Goal: Communication & Community: Answer question/provide support

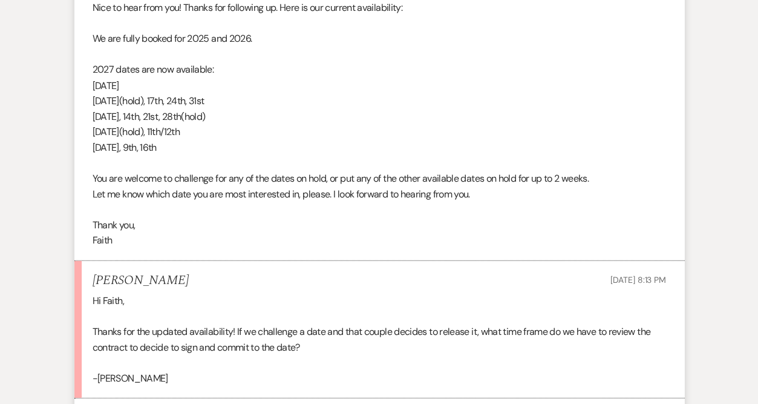
scroll to position [3125, 0]
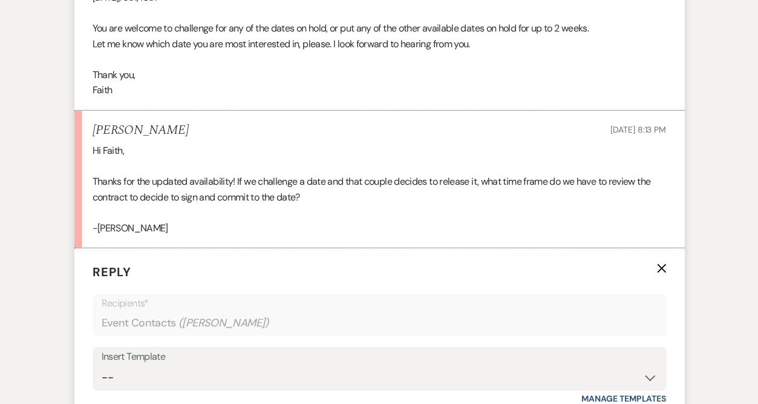
scroll to position [3276, 0]
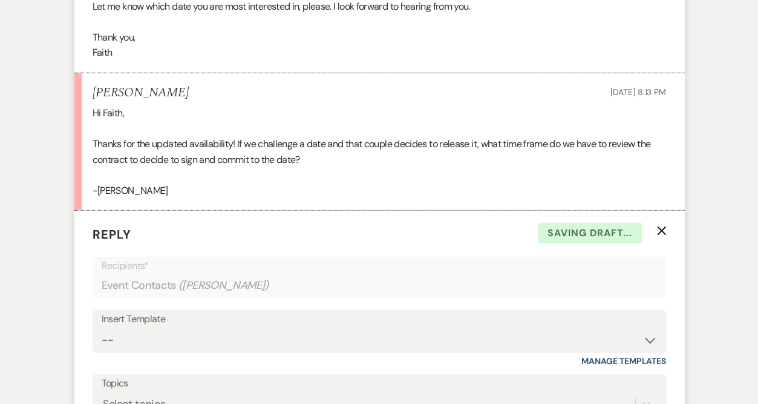
scroll to position [3321, 0]
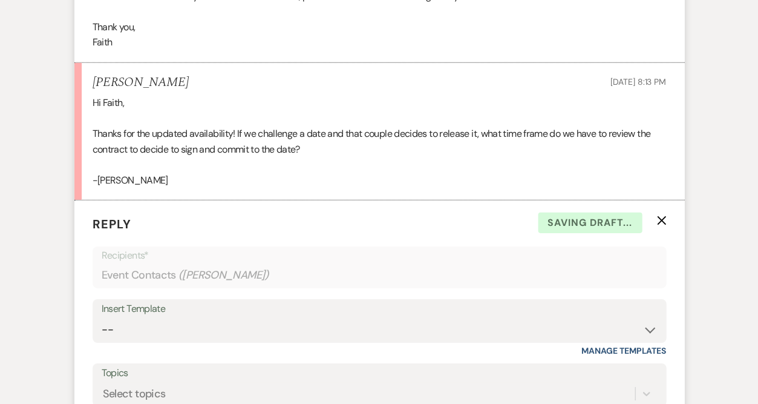
drag, startPoint x: 184, startPoint y: 355, endPoint x: 100, endPoint y: 346, distance: 84.6
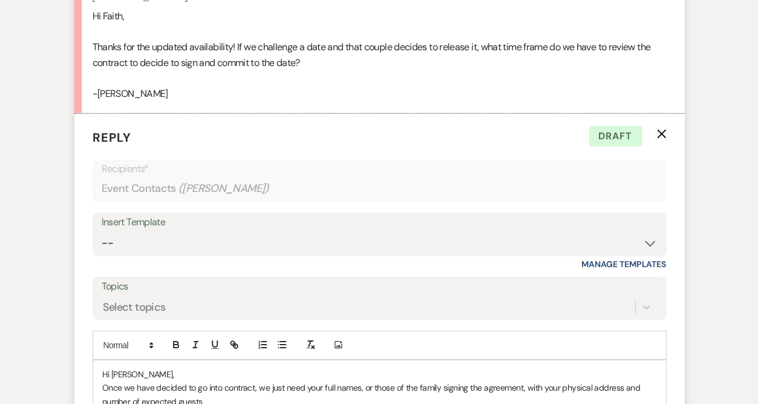
scroll to position [3430, 0]
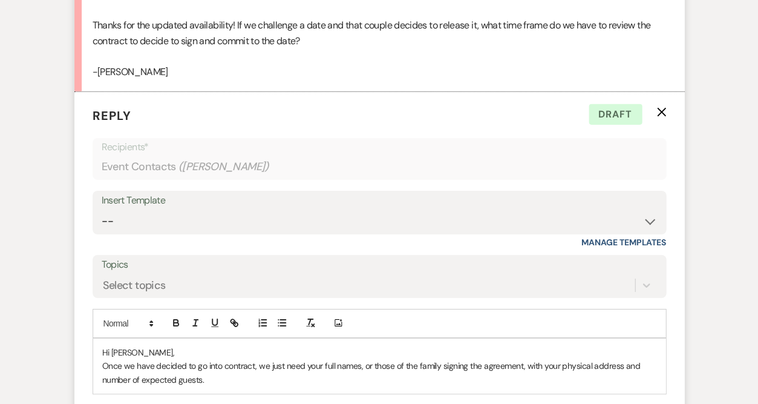
click at [104, 359] on p "Once we have decided to go into contract, we just need your full names, or thos…" at bounding box center [379, 372] width 554 height 27
click at [332, 359] on p "Great question! Once we have decided to go into contract, we just need your ful…" at bounding box center [379, 372] width 554 height 27
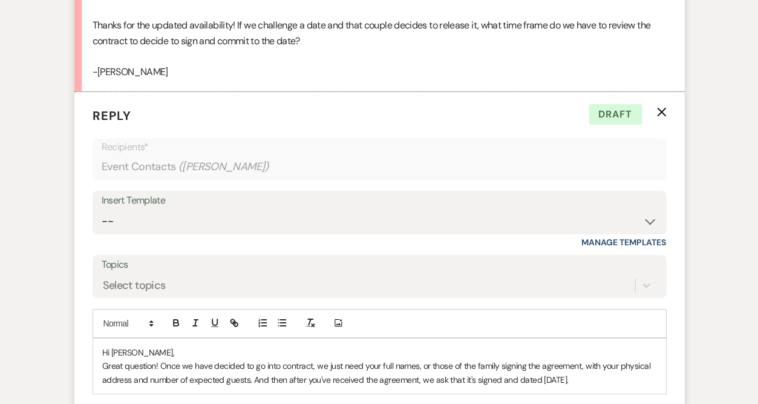
click at [131, 359] on p "Great question! Once we have decided to go into contract, we just need your ful…" at bounding box center [379, 372] width 554 height 27
click at [626, 359] on p "Great question! Once we have decided to go into contract, we just need your ful…" at bounding box center [379, 372] width 554 height 27
click at [528, 359] on p "Great question! Once we have decided to go into contract, we just need your ful…" at bounding box center [379, 372] width 554 height 27
click at [628, 359] on p "Great question! Once we have decided to go into contract, we just need your ful…" at bounding box center [379, 372] width 554 height 27
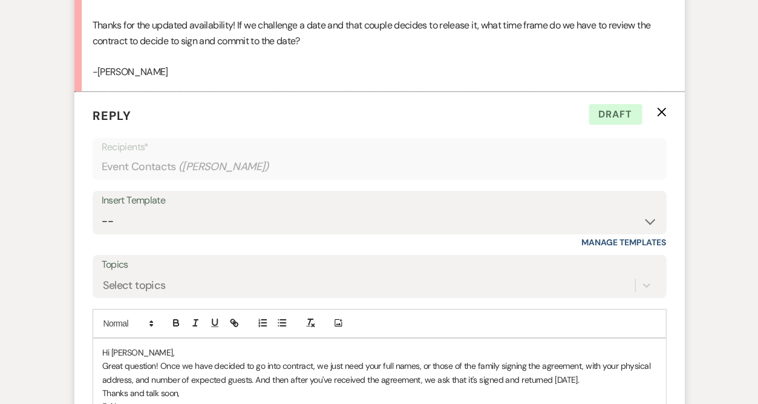
click at [599, 359] on p "Great question! Once we have decided to go into contract, we just need your ful…" at bounding box center [379, 372] width 554 height 27
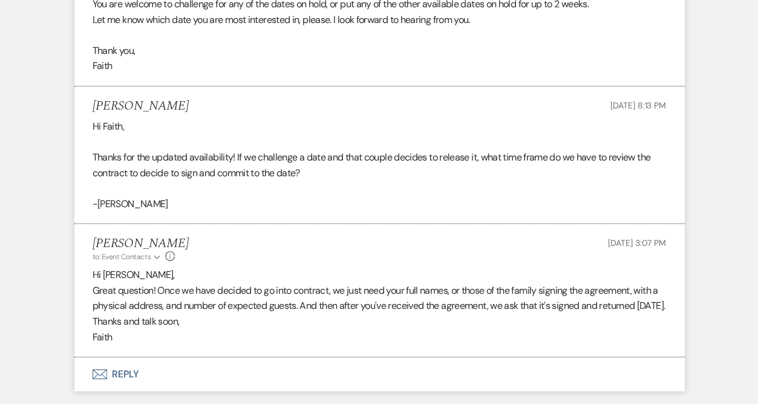
scroll to position [3274, 0]
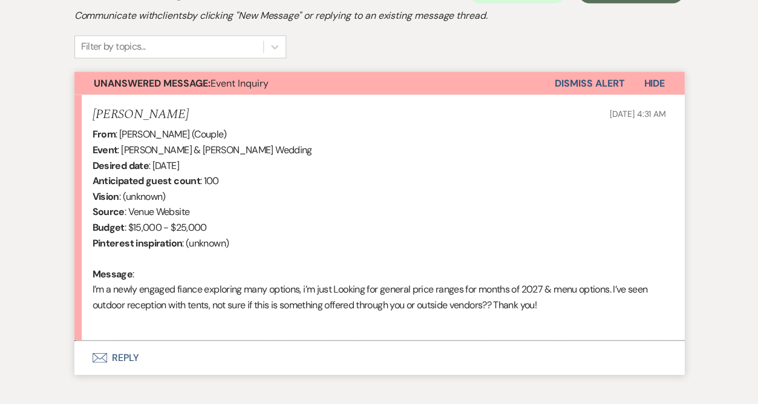
click at [124, 342] on button "Envelope Reply" at bounding box center [379, 357] width 610 height 34
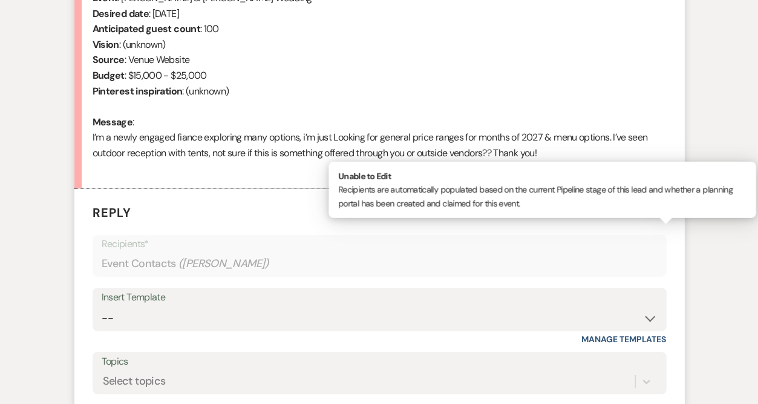
scroll to position [543, 0]
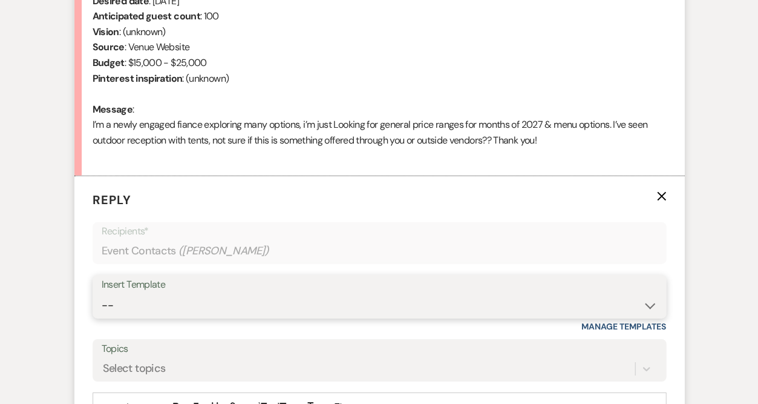
select select "5515"
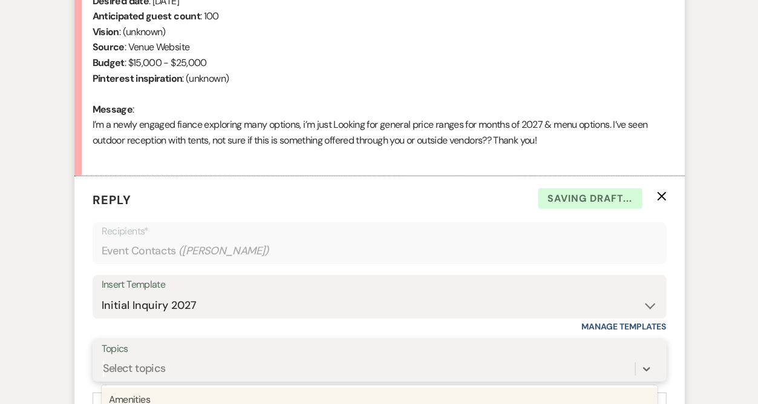
click at [149, 357] on div "option Amenities focused, 1 of 20. 20 results available. Use Up and Down to cho…" at bounding box center [379, 368] width 555 height 23
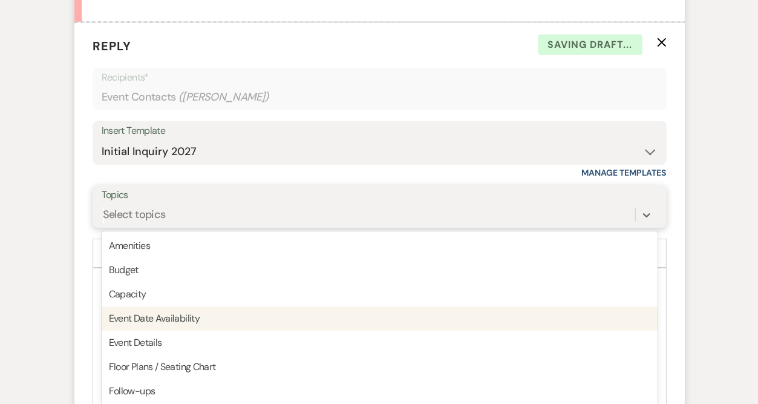
click at [165, 306] on div "Event Date Availability" at bounding box center [379, 318] width 555 height 24
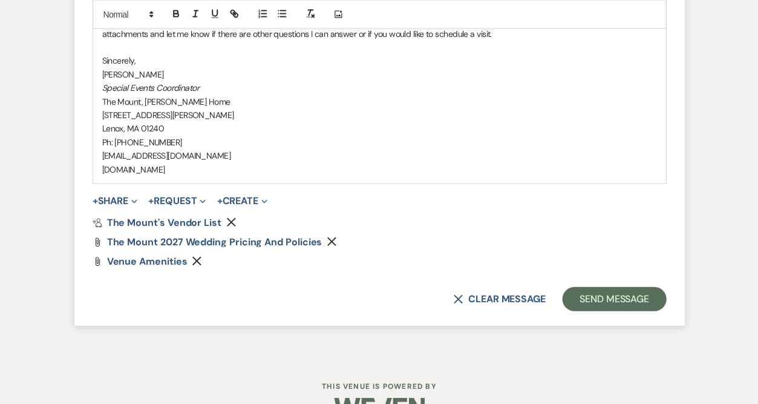
scroll to position [1365, 0]
click at [597, 287] on button "Send Message" at bounding box center [613, 299] width 103 height 24
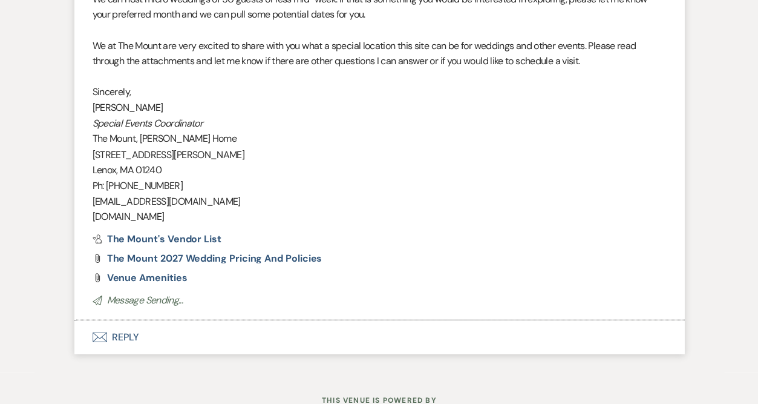
scroll to position [1211, 0]
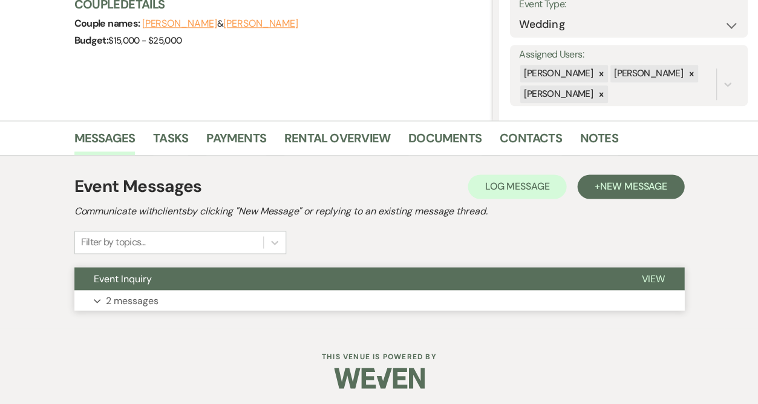
click at [200, 298] on button "Expand 2 messages" at bounding box center [379, 300] width 610 height 21
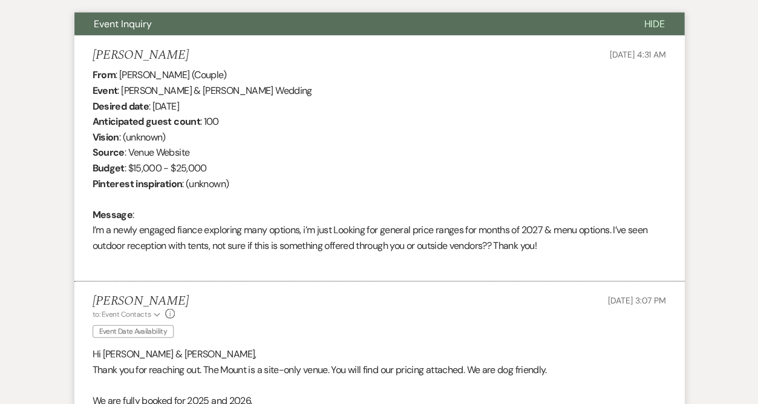
scroll to position [437, 0]
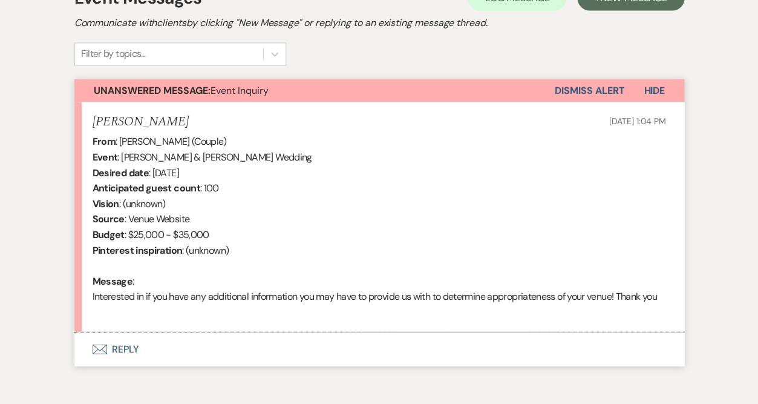
click at [117, 339] on button "Envelope Reply" at bounding box center [379, 349] width 610 height 34
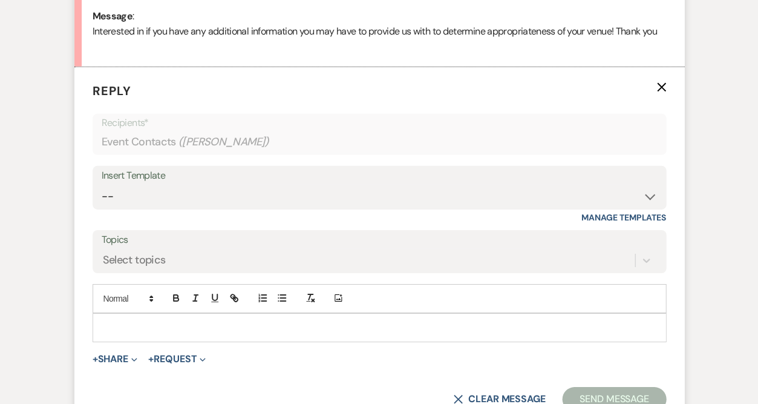
scroll to position [638, 0]
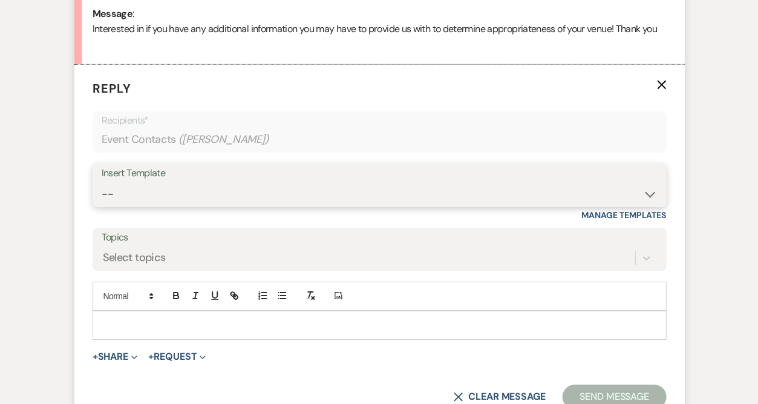
select select "5515"
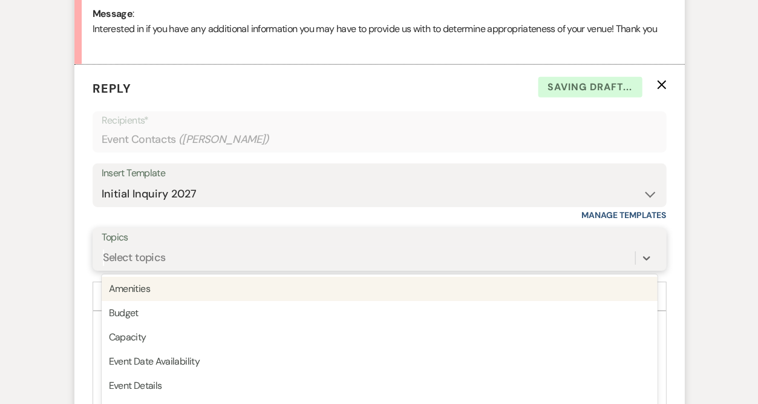
drag, startPoint x: 215, startPoint y: 245, endPoint x: 221, endPoint y: 249, distance: 7.6
click at [215, 246] on div "option Amenities focused, 1 of 20. 20 results available. Use Up and Down to cho…" at bounding box center [379, 257] width 555 height 23
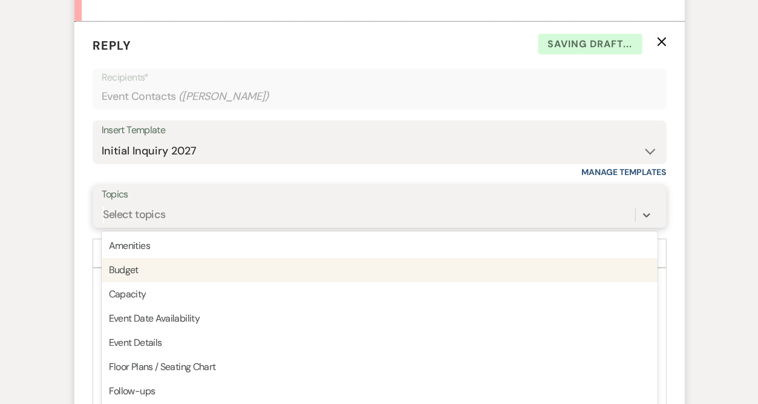
scroll to position [682, 0]
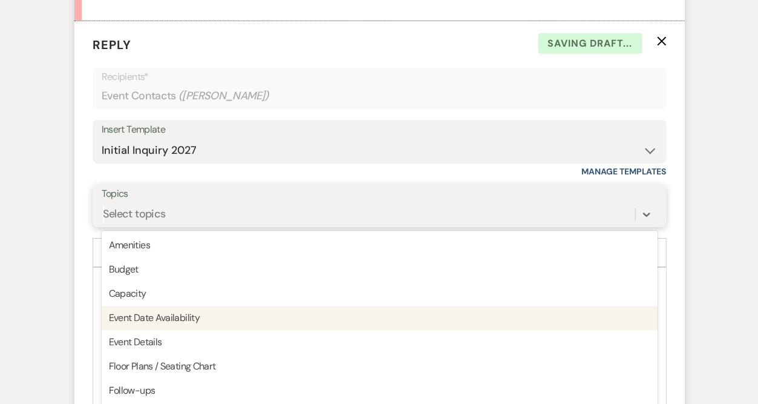
click at [192, 309] on div "Event Date Availability" at bounding box center [379, 318] width 555 height 24
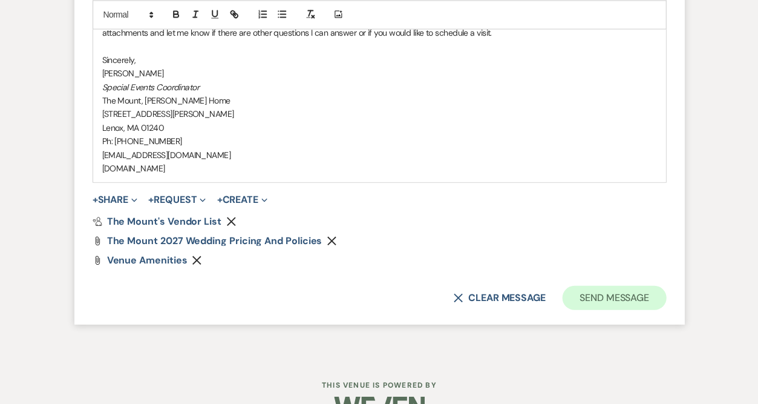
scroll to position [1351, 0]
click at [597, 286] on button "Send Message" at bounding box center [613, 298] width 103 height 24
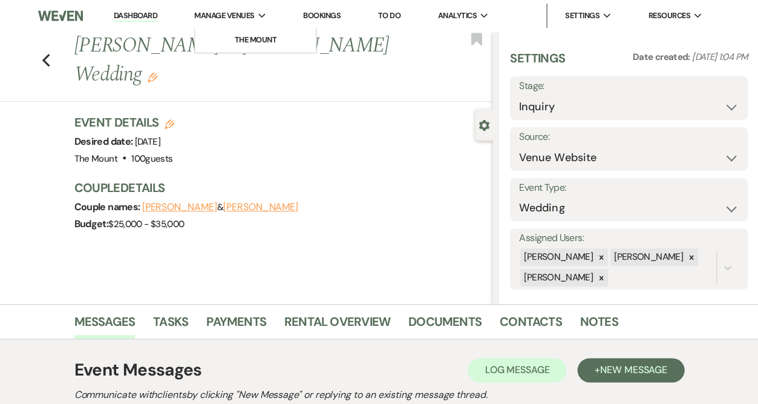
scroll to position [0, 0]
click at [114, 18] on link "Dashboard" at bounding box center [136, 15] width 44 height 11
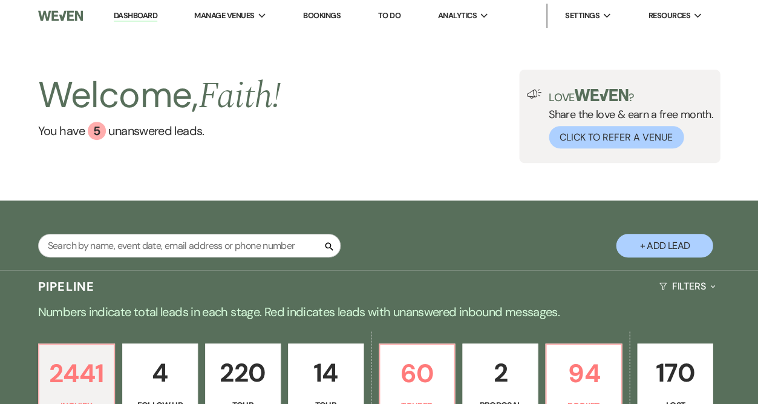
scroll to position [267, 0]
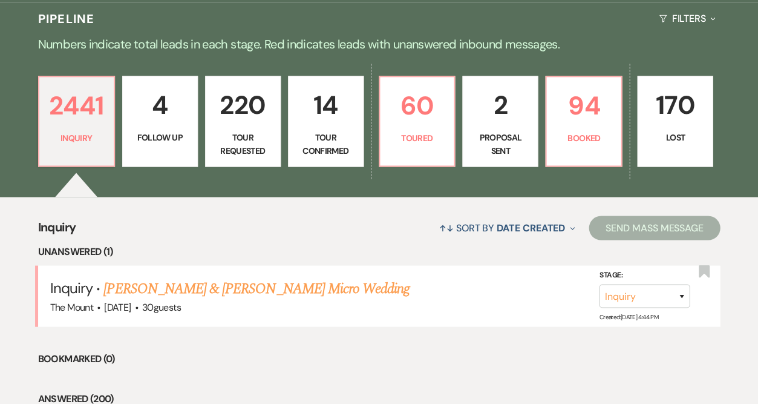
click at [530, 149] on p "Proposal Sent" at bounding box center [500, 144] width 60 height 27
select select "6"
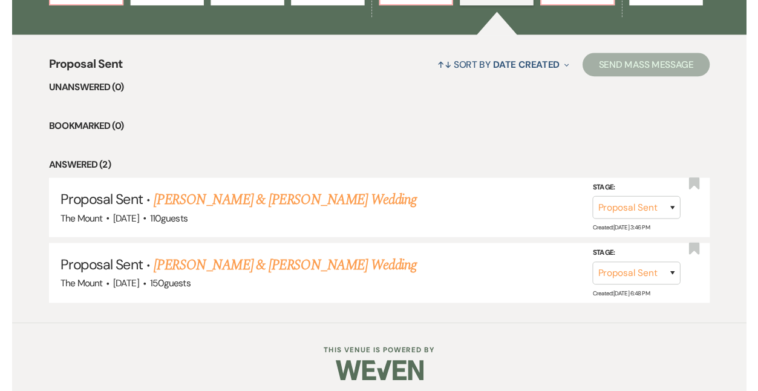
scroll to position [428, 0]
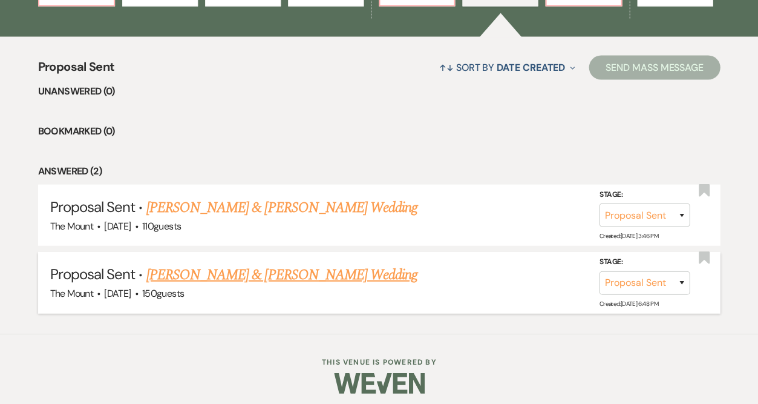
click at [393, 266] on link "[PERSON_NAME] & [PERSON_NAME] Wedding" at bounding box center [281, 274] width 271 height 22
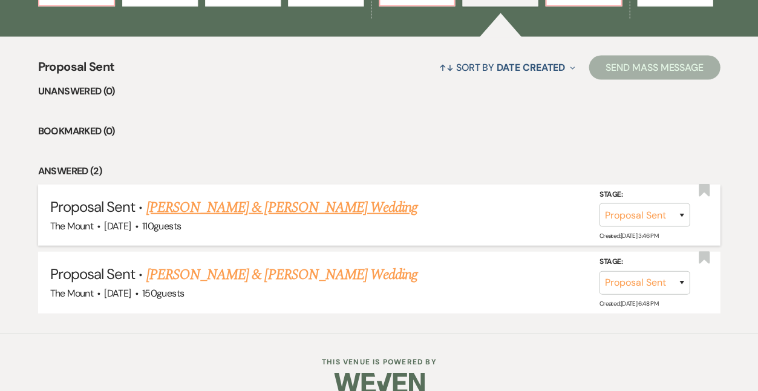
click at [328, 209] on link "James Maloney & Paris Adams's Wedding" at bounding box center [281, 207] width 271 height 22
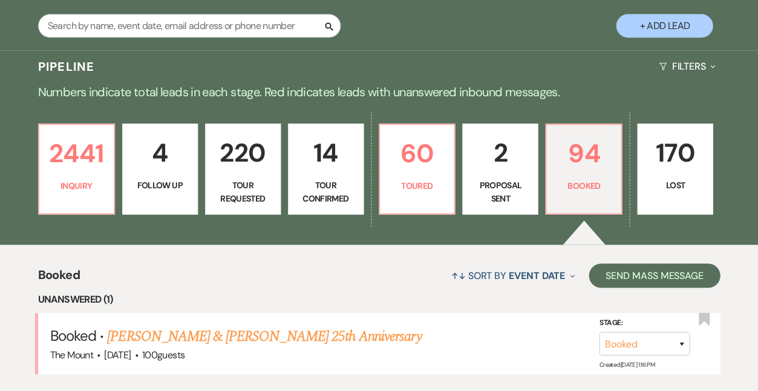
scroll to position [223, 0]
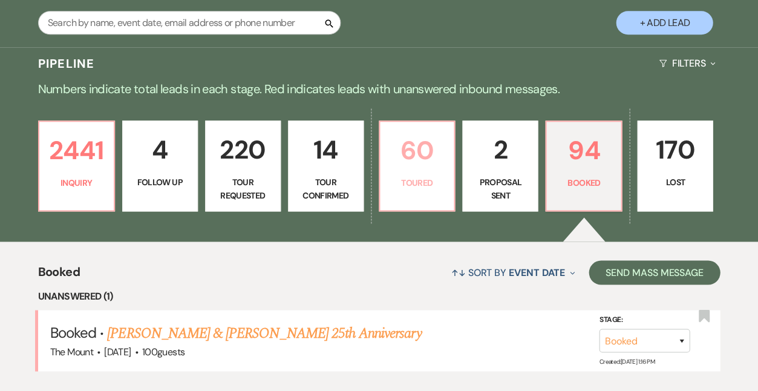
click at [423, 188] on p "Toured" at bounding box center [417, 182] width 60 height 13
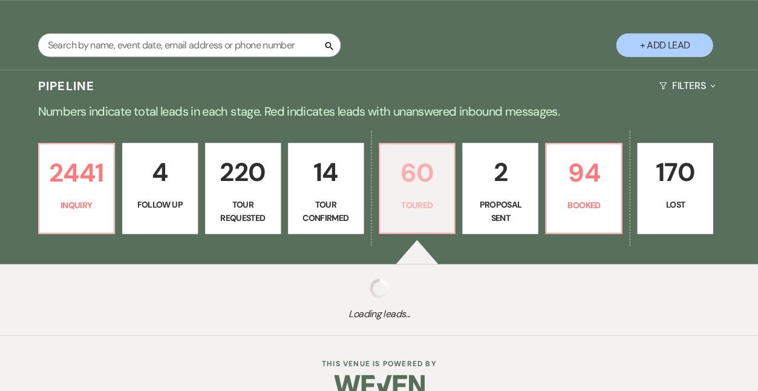
select select "5"
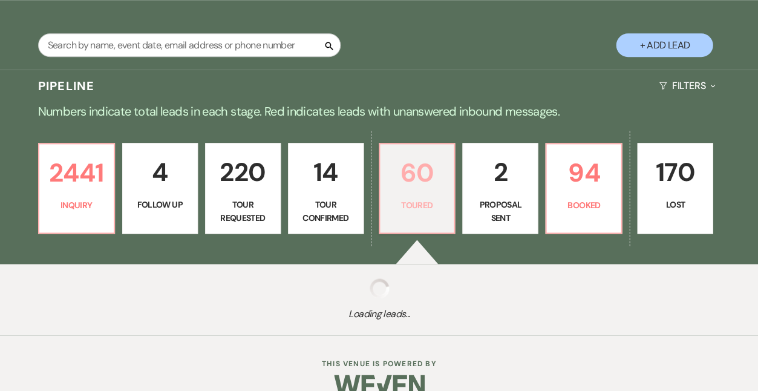
select select "5"
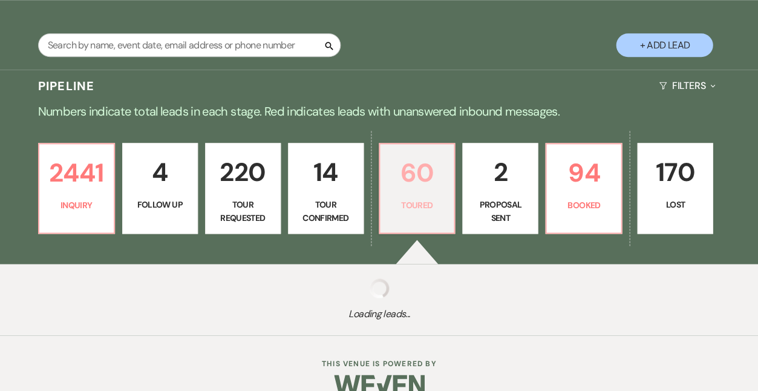
select select "5"
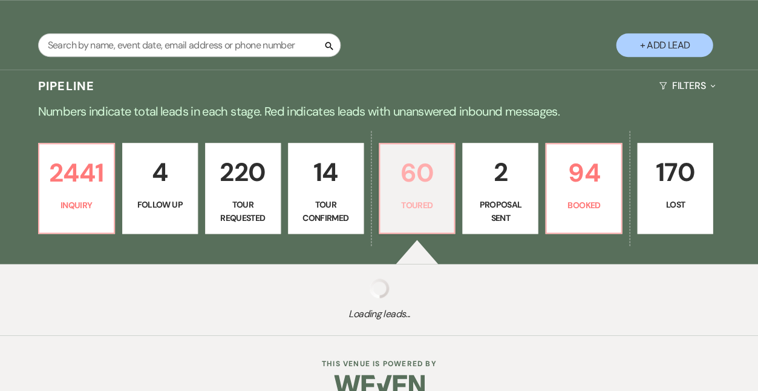
select select "5"
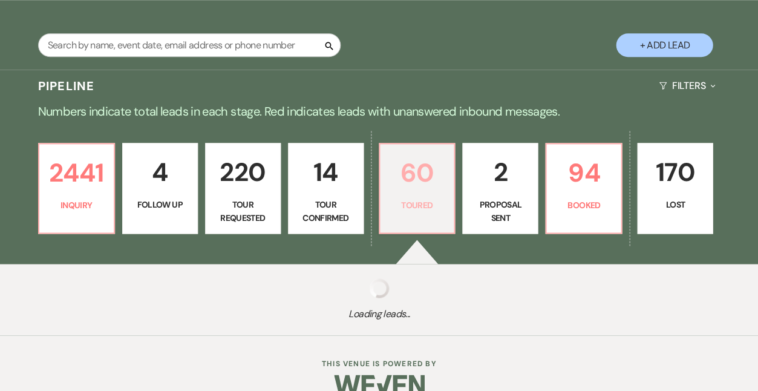
select select "5"
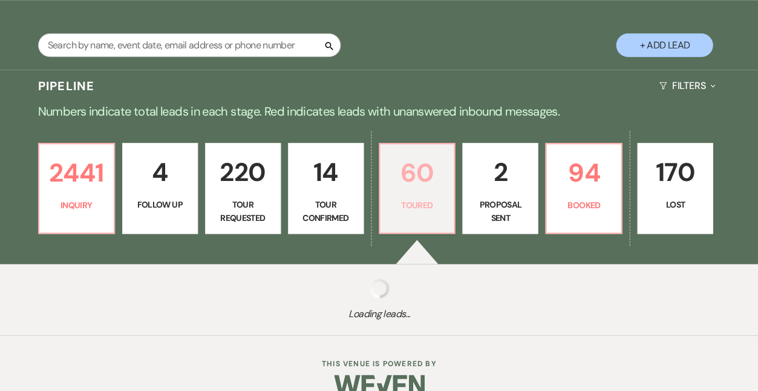
select select "5"
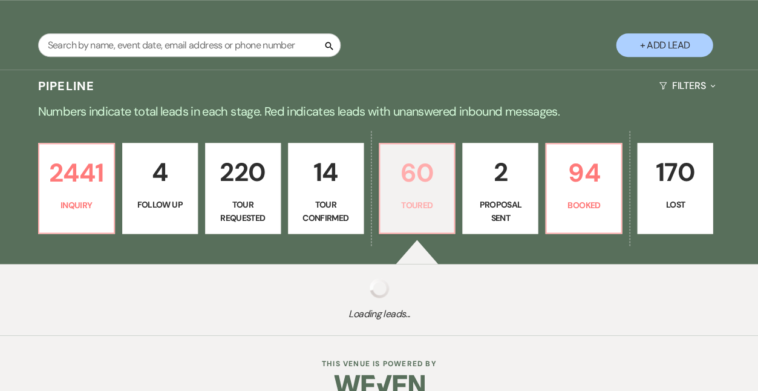
select select "5"
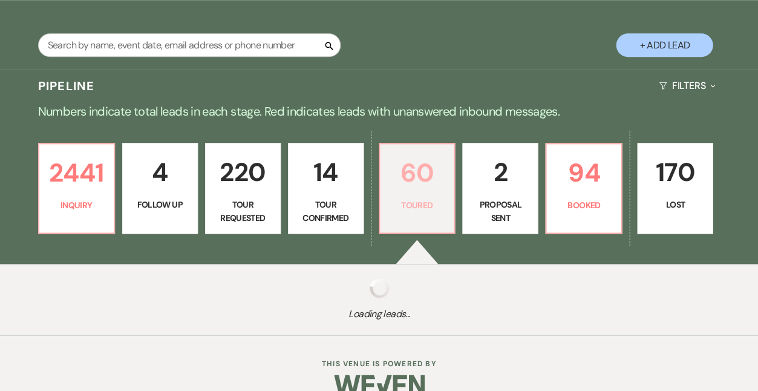
select select "5"
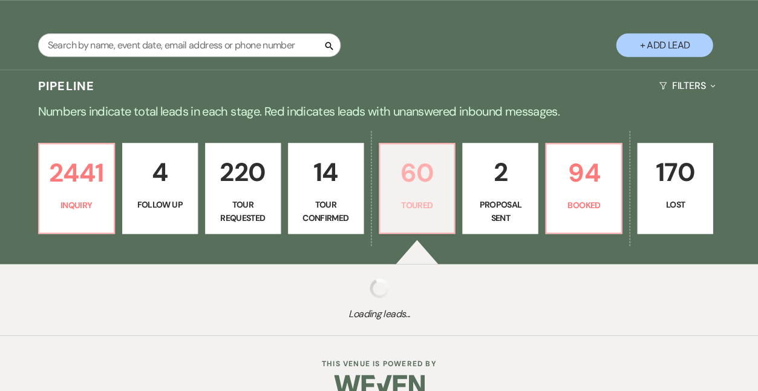
select select "5"
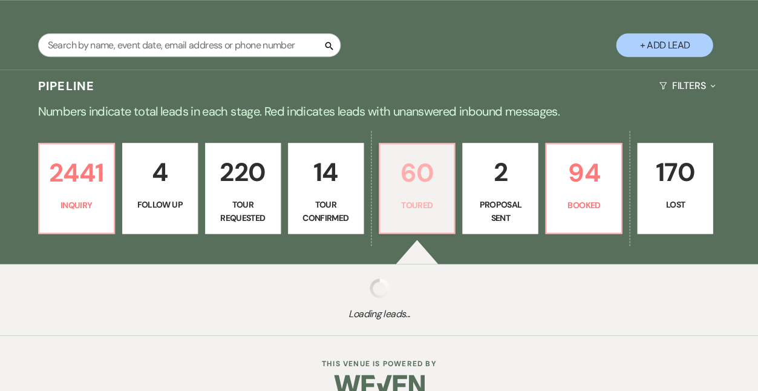
select select "5"
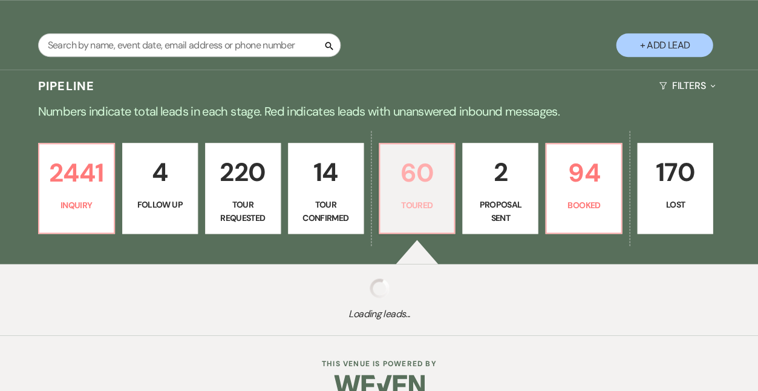
select select "5"
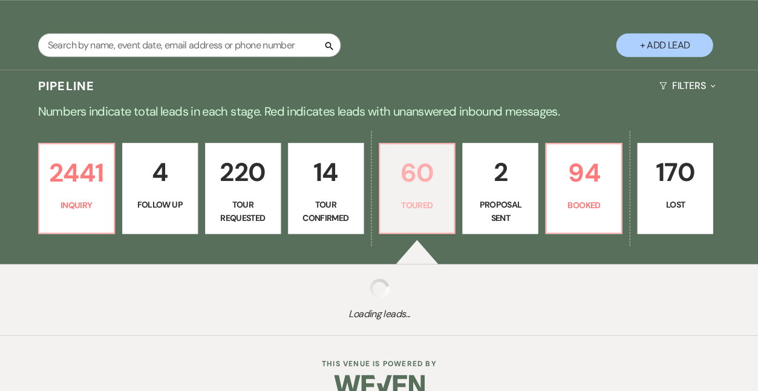
select select "5"
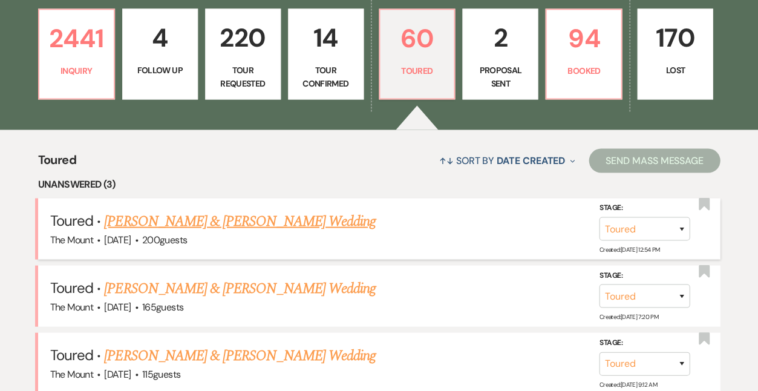
scroll to position [371, 0]
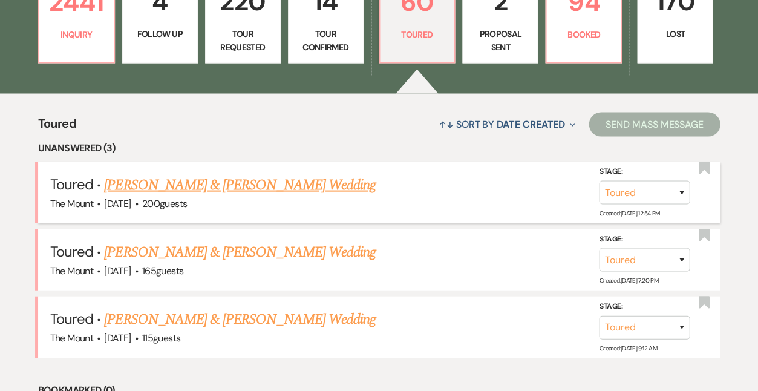
click at [343, 185] on link "Alex Thomas & Gillian Nissenbaum's Wedding" at bounding box center [239, 185] width 271 height 22
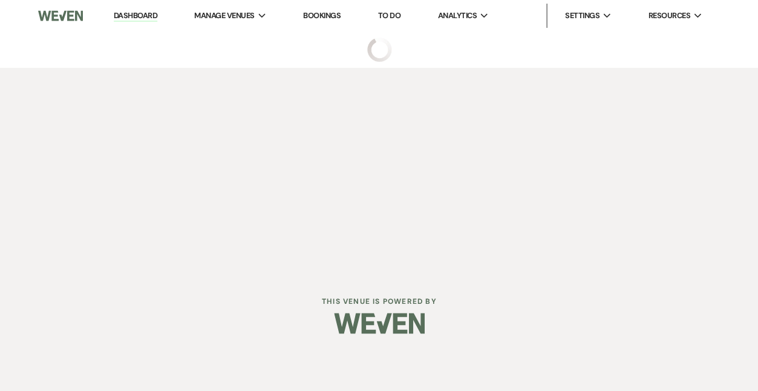
select select "5"
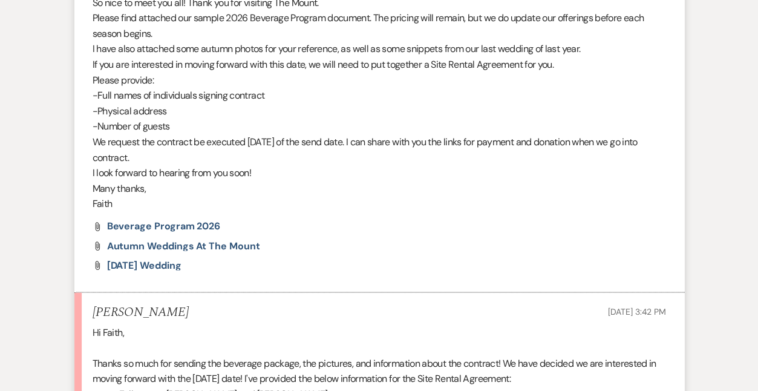
scroll to position [4812, 0]
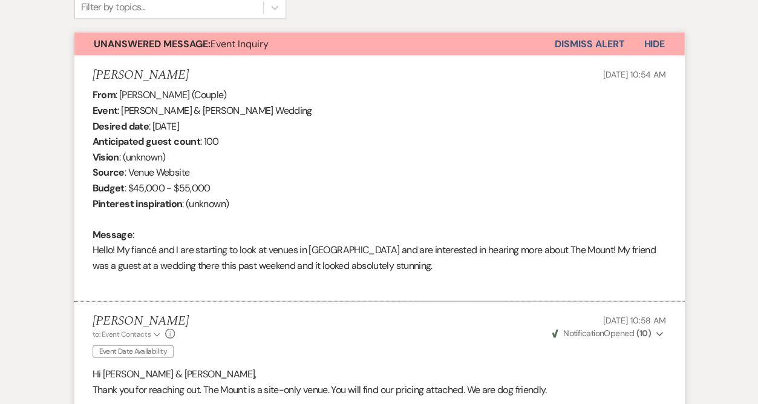
scroll to position [411, 0]
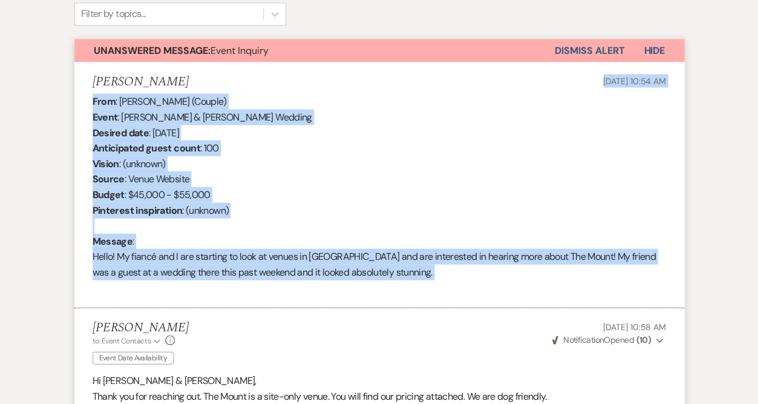
drag, startPoint x: 390, startPoint y: 267, endPoint x: 84, endPoint y: 76, distance: 361.0
click at [84, 76] on li "[PERSON_NAME] [DATE] 10:54 AM From : [PERSON_NAME] (Couple) Event : [PERSON_NAM…" at bounding box center [379, 185] width 610 height 246
copy li "[DATE] 10:54 AM From : [PERSON_NAME] (Couple) Event : [PERSON_NAME] & [PERSON_N…"
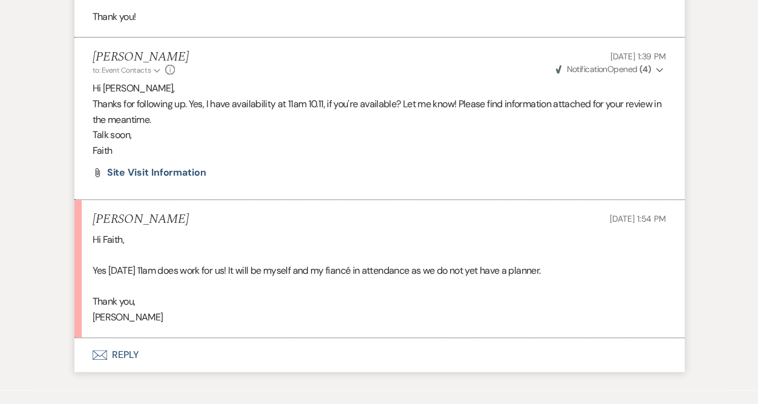
scroll to position [1780, 0]
click at [192, 310] on p "[PERSON_NAME]" at bounding box center [380, 318] width 574 height 16
click at [131, 338] on button "Envelope Reply" at bounding box center [379, 355] width 610 height 34
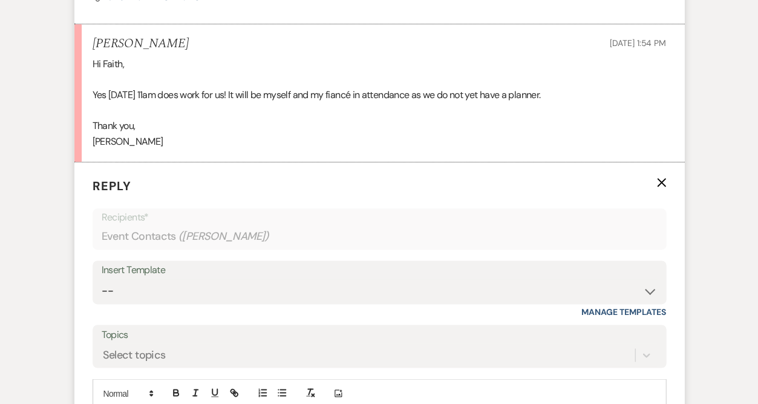
scroll to position [1956, 0]
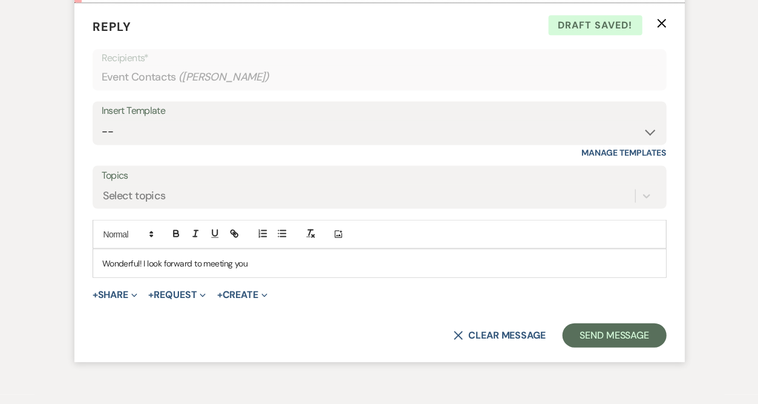
scroll to position [2115, 0]
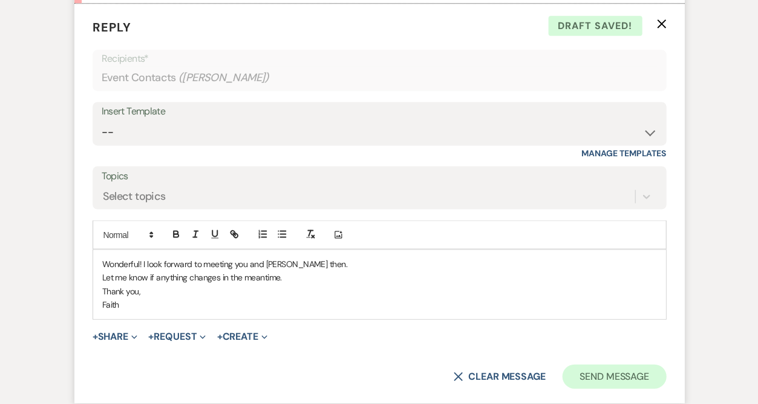
click at [636, 364] on button "Send Message" at bounding box center [613, 376] width 103 height 24
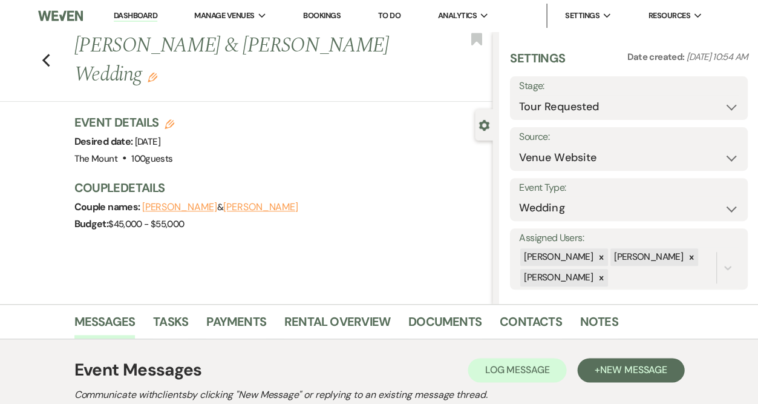
scroll to position [0, 0]
select select "4"
click at [698, 93] on button "Save" at bounding box center [722, 98] width 49 height 24
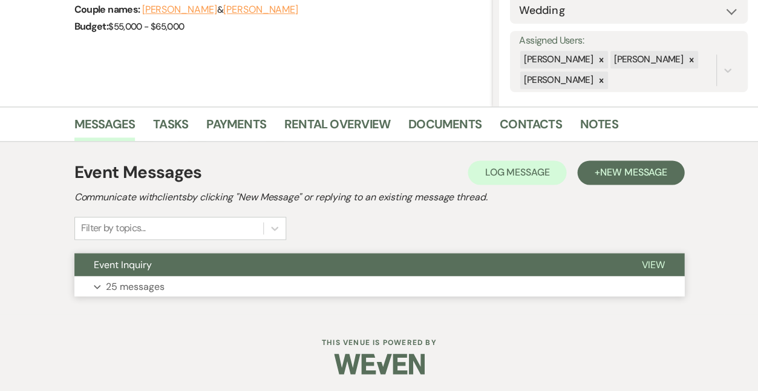
scroll to position [197, 0]
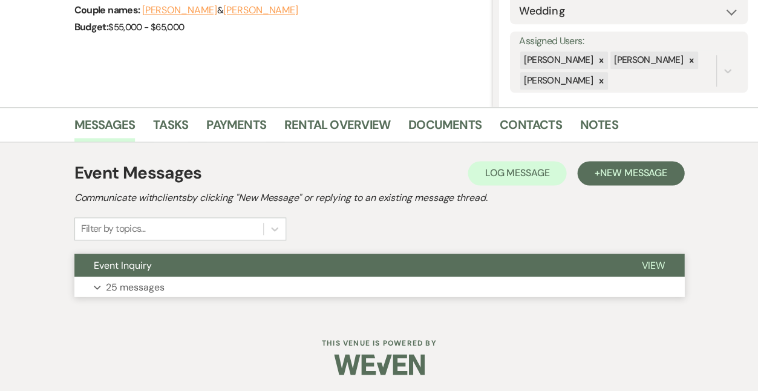
click at [149, 286] on p "25 messages" at bounding box center [135, 287] width 59 height 16
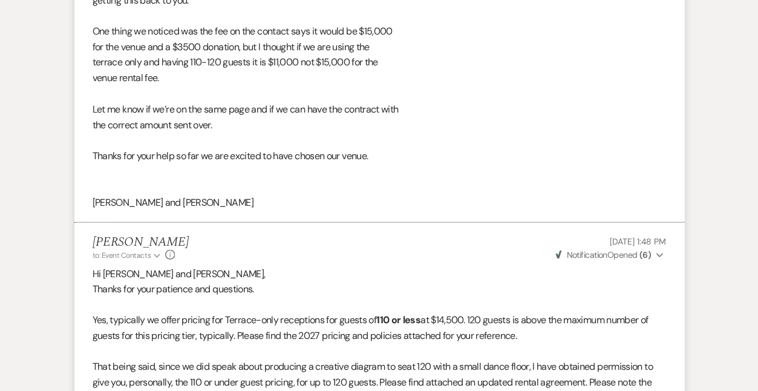
scroll to position [4938, 0]
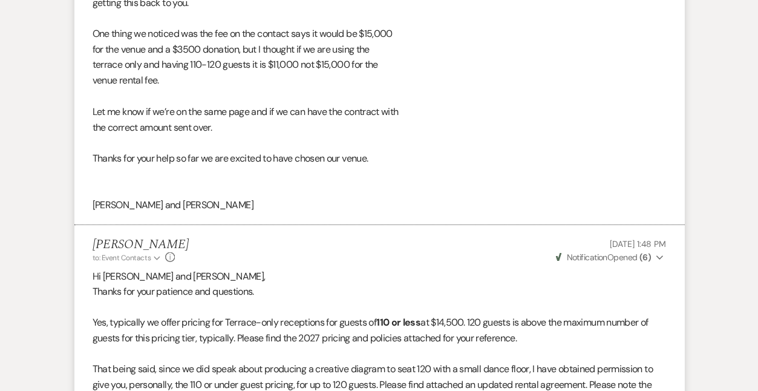
click at [657, 253] on icon "Expand" at bounding box center [659, 257] width 7 height 8
click at [657, 253] on icon "Collapse" at bounding box center [659, 257] width 7 height 8
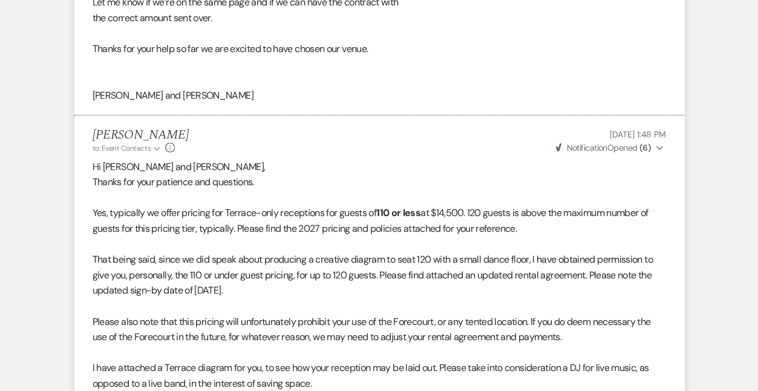
scroll to position [5067, 0]
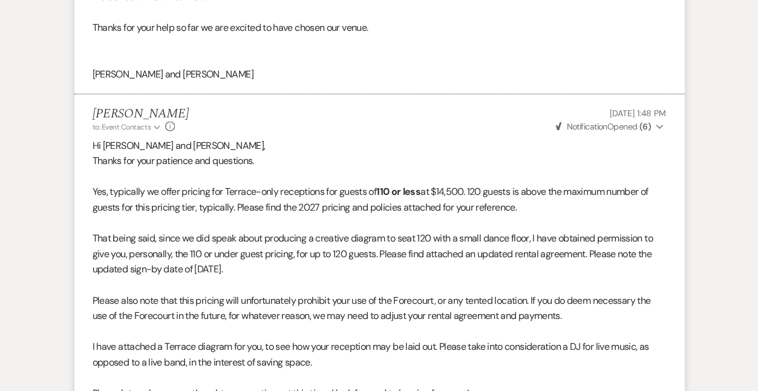
click at [290, 169] on p at bounding box center [380, 177] width 574 height 16
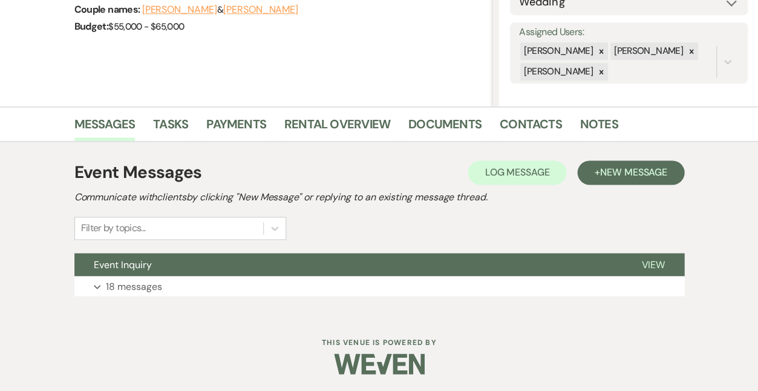
scroll to position [197, 0]
click at [159, 286] on button "Expand 18 messages" at bounding box center [379, 287] width 610 height 21
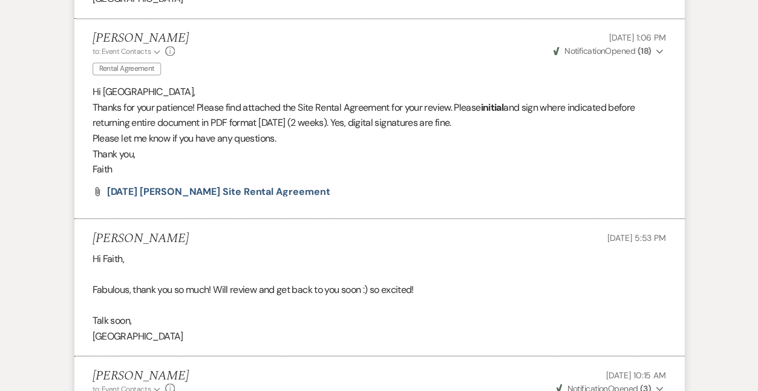
scroll to position [3998, 0]
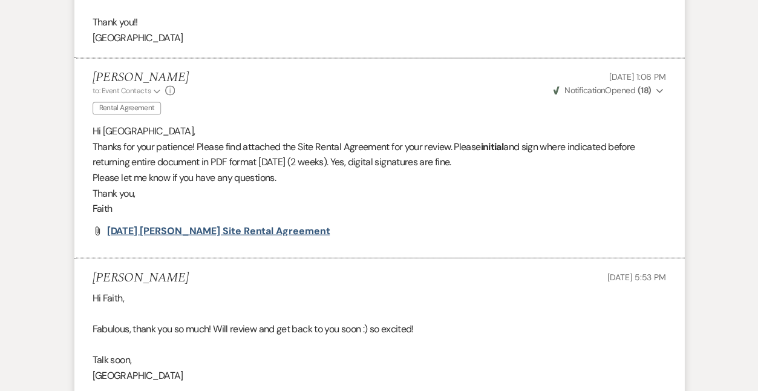
click at [304, 224] on span "[DATE] [PERSON_NAME] Site Rental Agreement" at bounding box center [218, 230] width 223 height 13
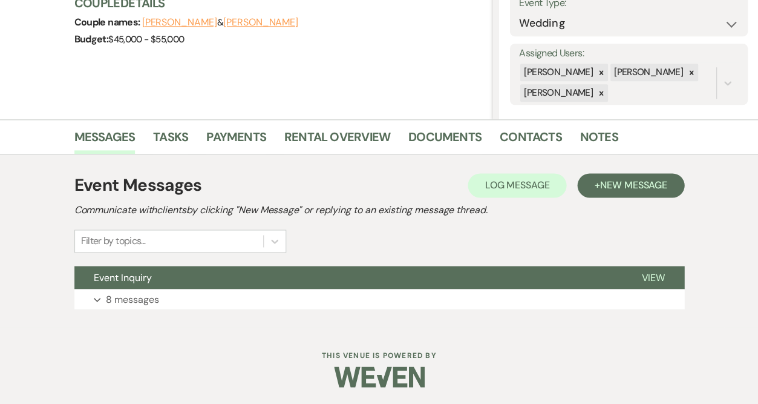
scroll to position [183, 0]
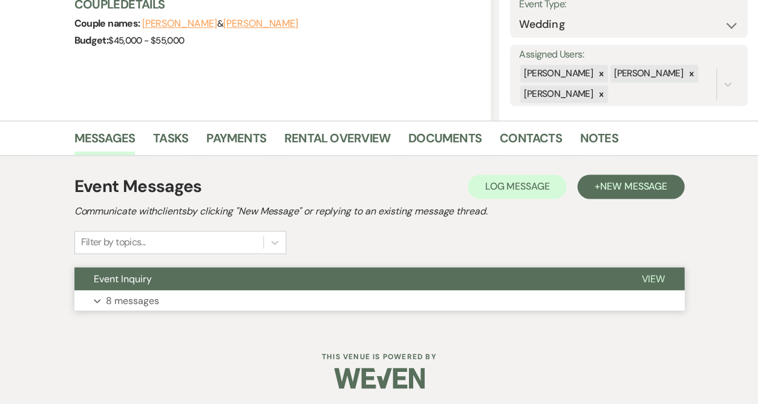
click at [114, 302] on p "8 messages" at bounding box center [132, 300] width 53 height 16
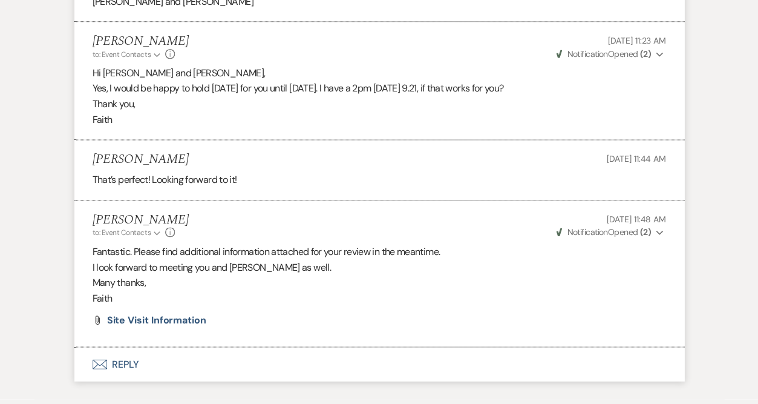
scroll to position [2040, 0]
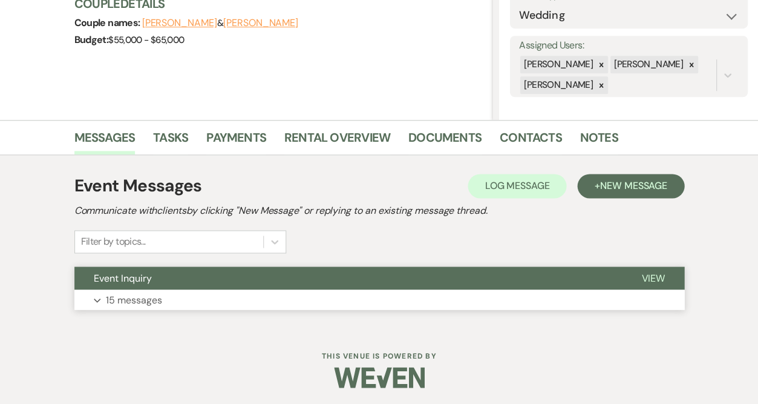
scroll to position [183, 0]
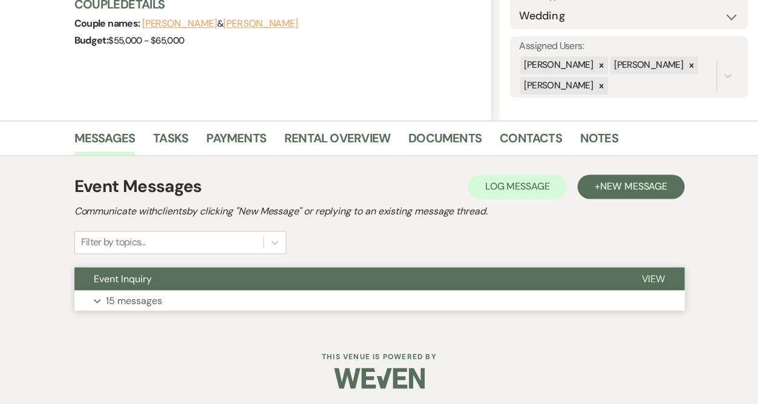
click at [185, 298] on button "Expand 15 messages" at bounding box center [379, 300] width 610 height 21
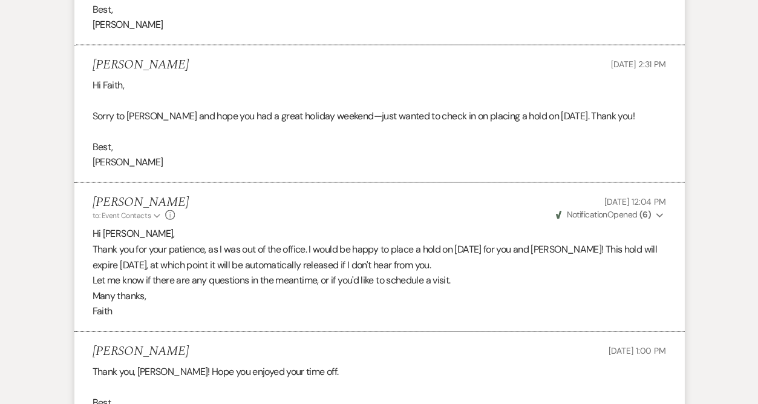
scroll to position [4152, 0]
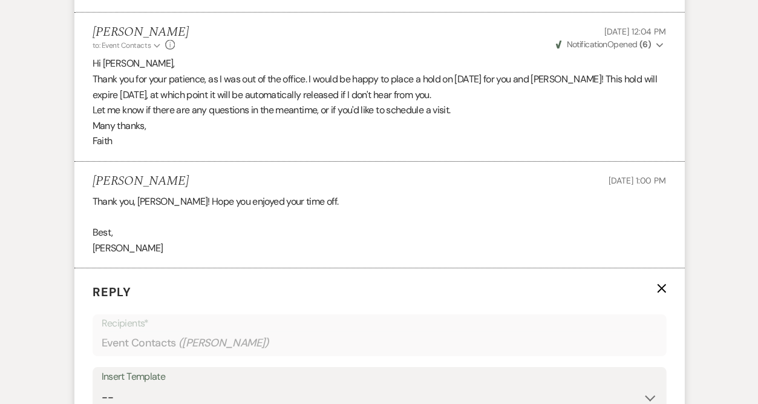
scroll to position [4327, 0]
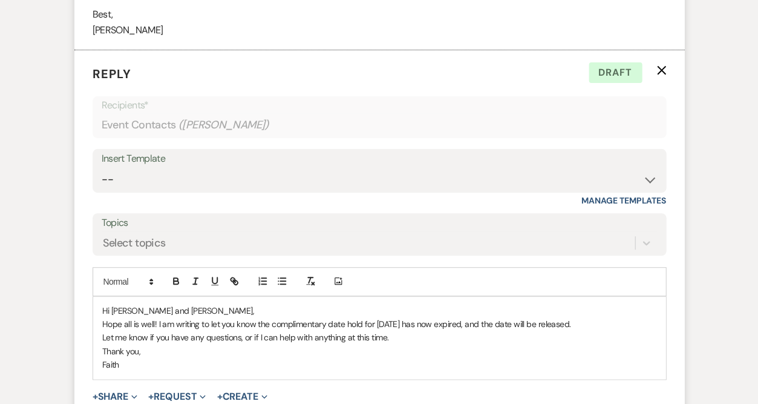
scroll to position [4539, 0]
